Goal: Check status: Check status

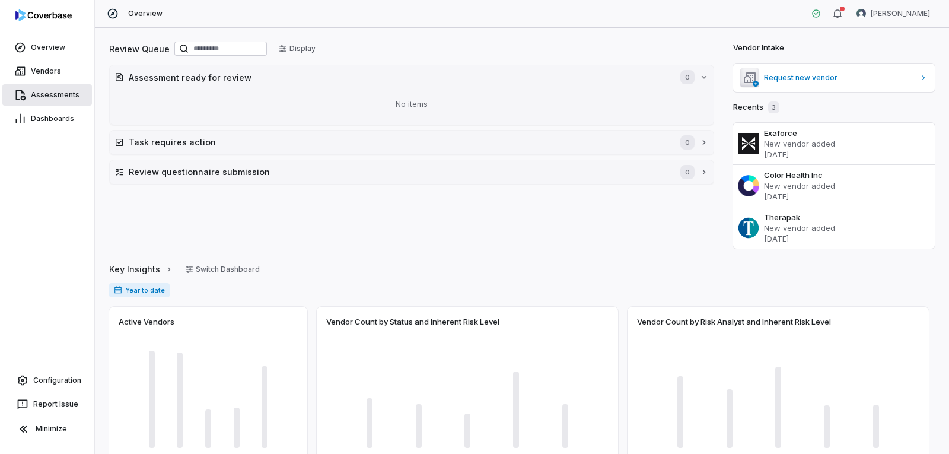
click at [42, 88] on link "Assessments" at bounding box center [47, 94] width 90 height 21
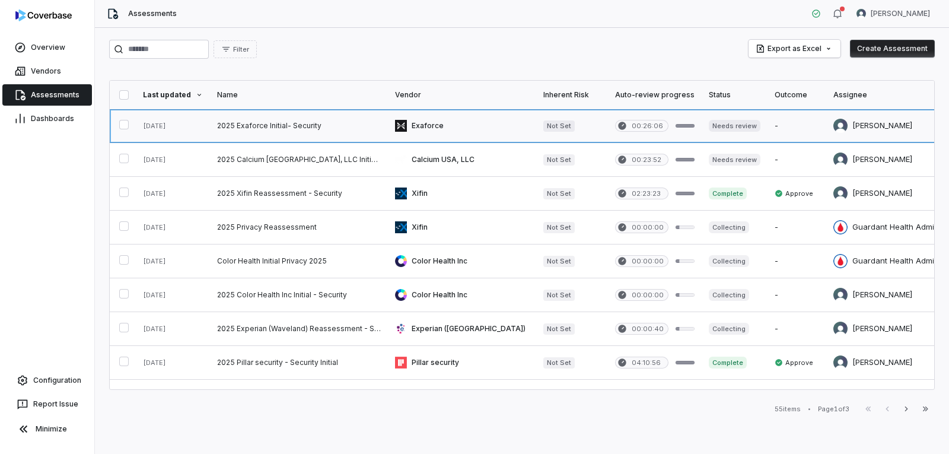
click at [296, 128] on link at bounding box center [299, 125] width 178 height 33
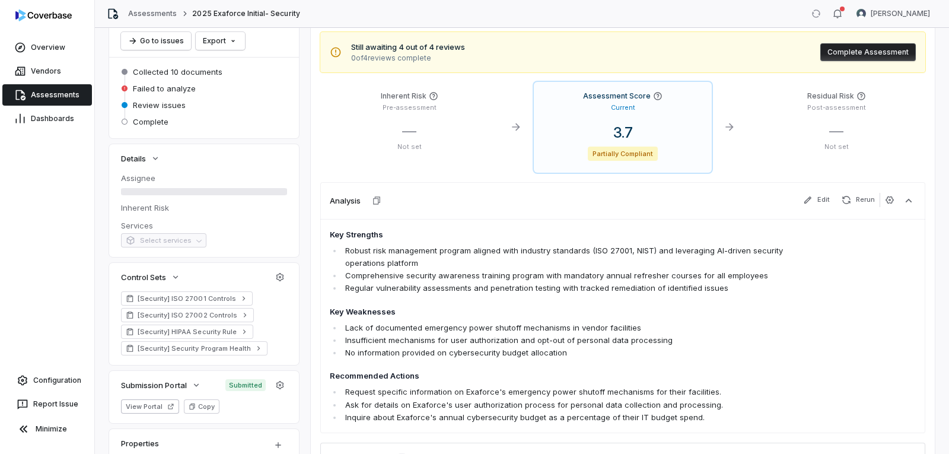
scroll to position [119, 0]
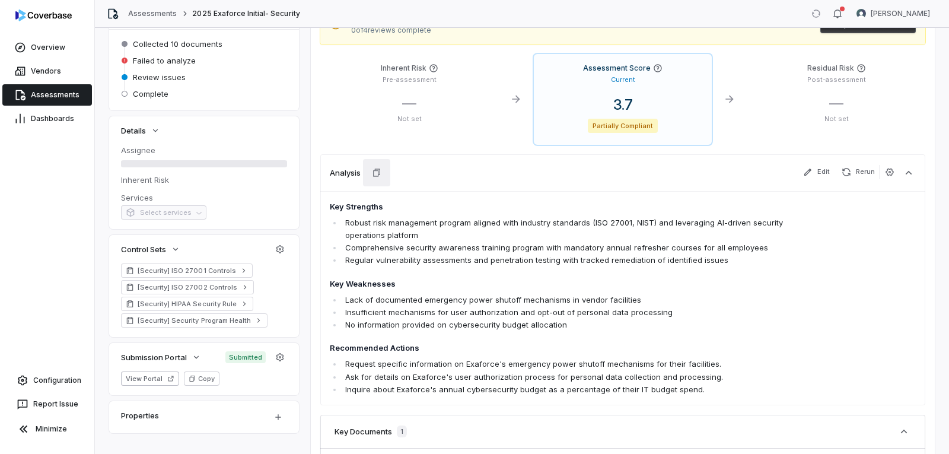
click at [379, 177] on button "button" at bounding box center [376, 172] width 27 height 27
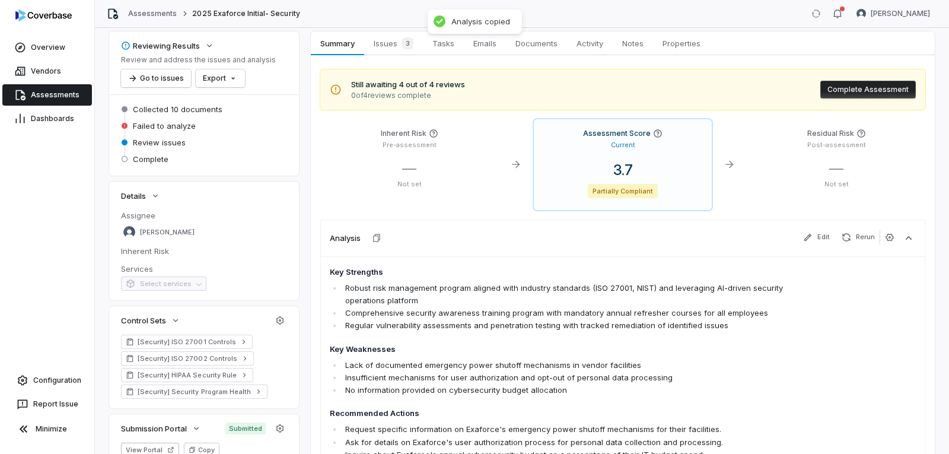
scroll to position [0, 0]
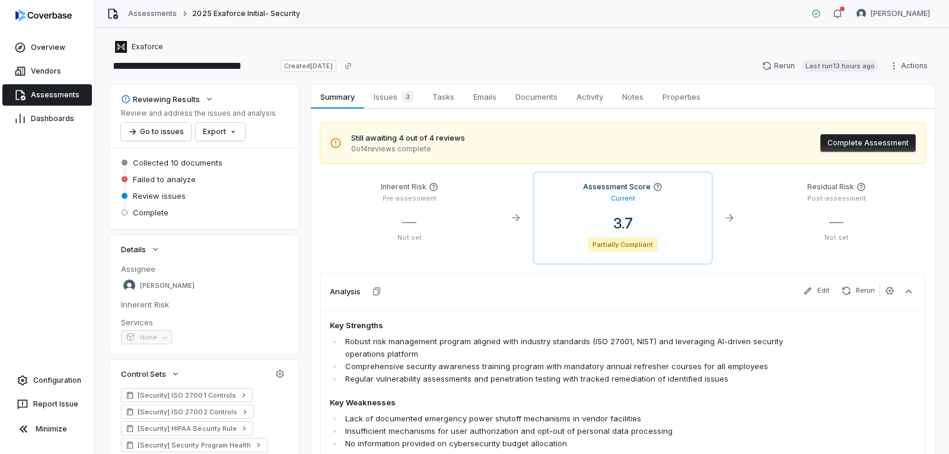
click at [66, 94] on span "Assessments" at bounding box center [55, 94] width 49 height 9
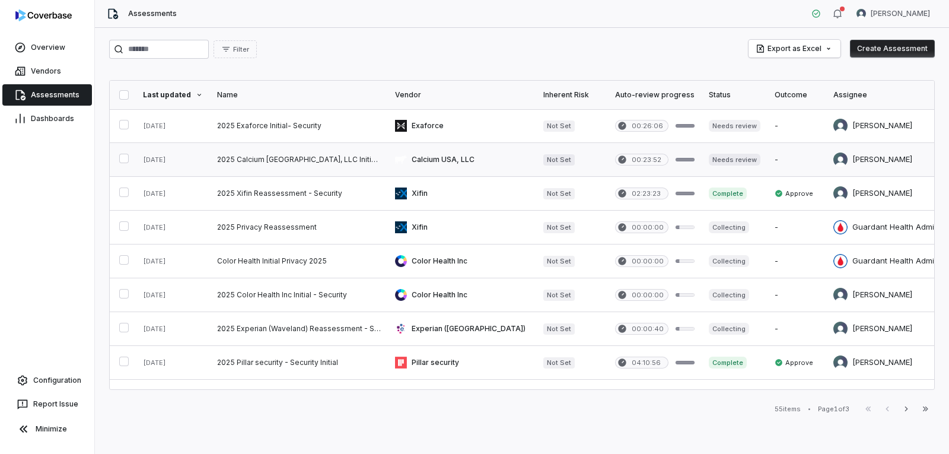
click at [272, 159] on link at bounding box center [299, 159] width 178 height 33
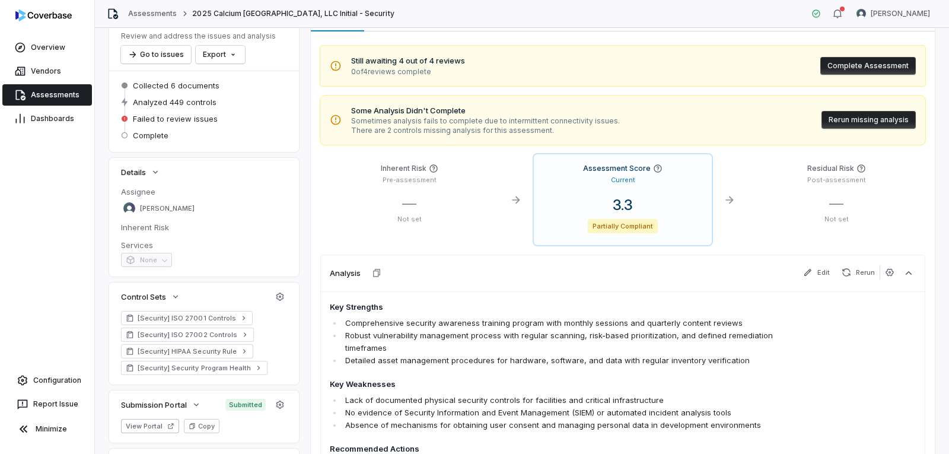
scroll to position [178, 0]
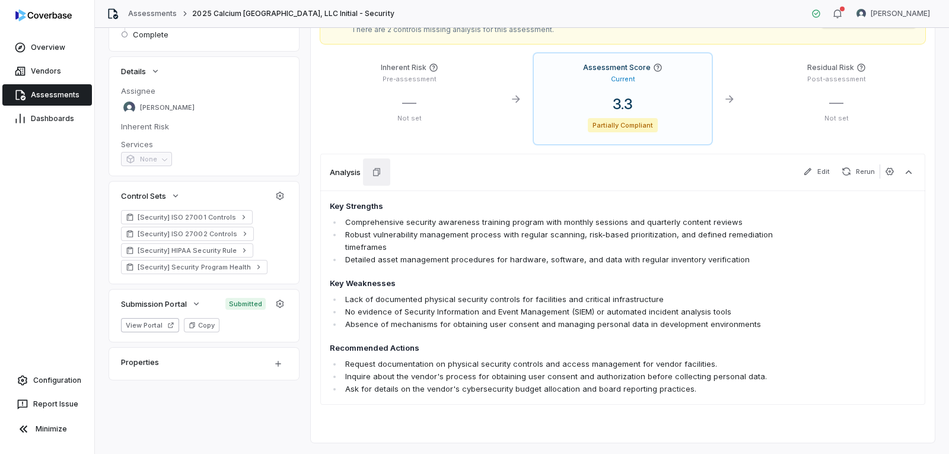
click at [377, 171] on icon "button" at bounding box center [376, 171] width 9 height 9
